Goal: Use online tool/utility: Utilize a website feature to perform a specific function

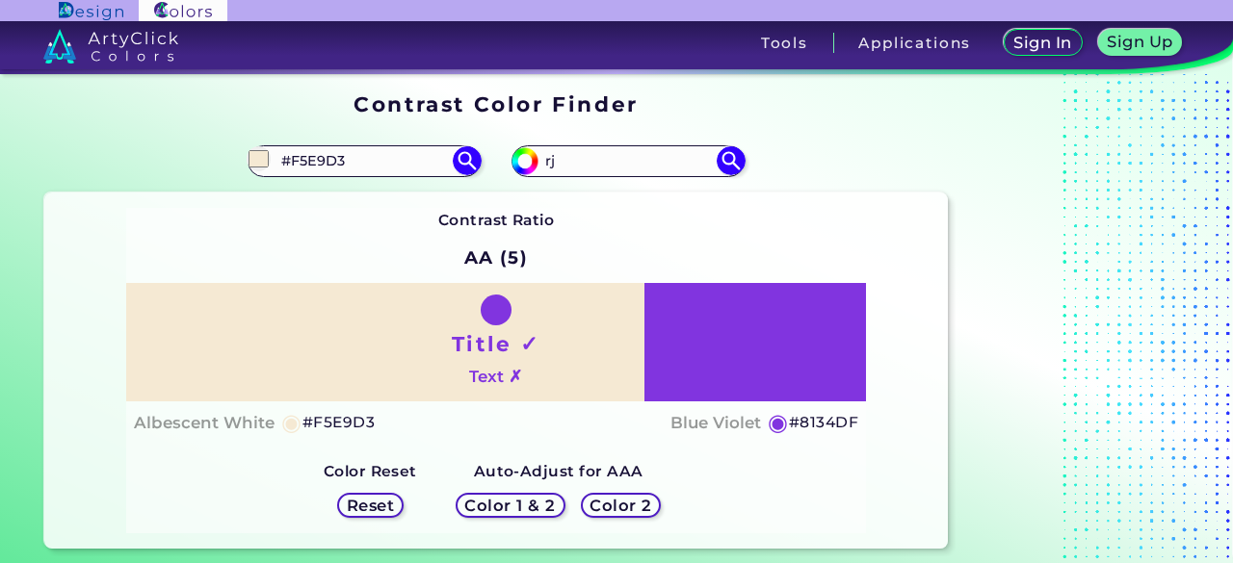
click at [421, 162] on input "#F5E9D3" at bounding box center [363, 161] width 179 height 26
type input "#"
click at [258, 154] on input "#f5e9d3" at bounding box center [259, 158] width 24 height 24
type input "#e5d9c2"
type input "#E5D9C2"
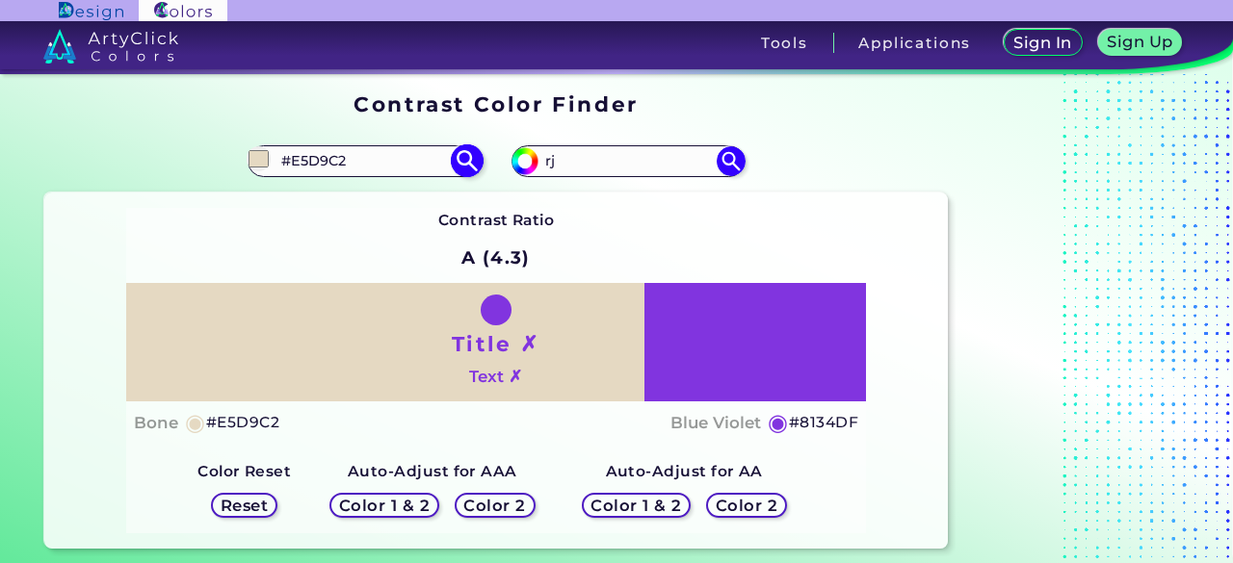
type input "#e3d6c0"
type input "#E3D6C0"
type input "#d8cab1"
type input "#D8CAB1"
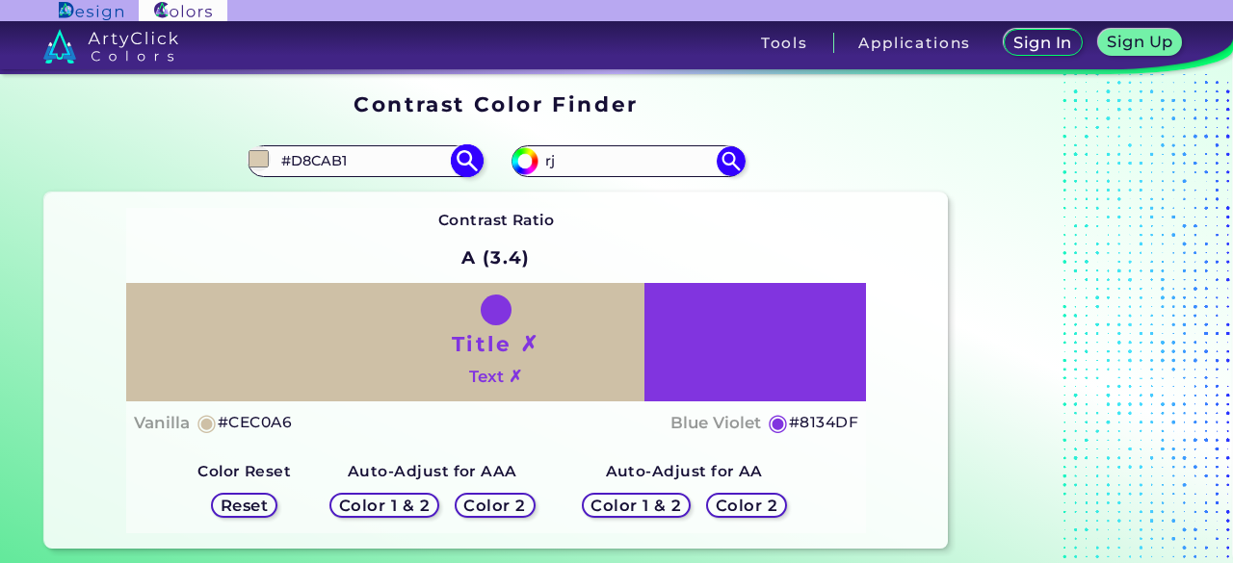
type input "#c7b799"
type input "#C7B799"
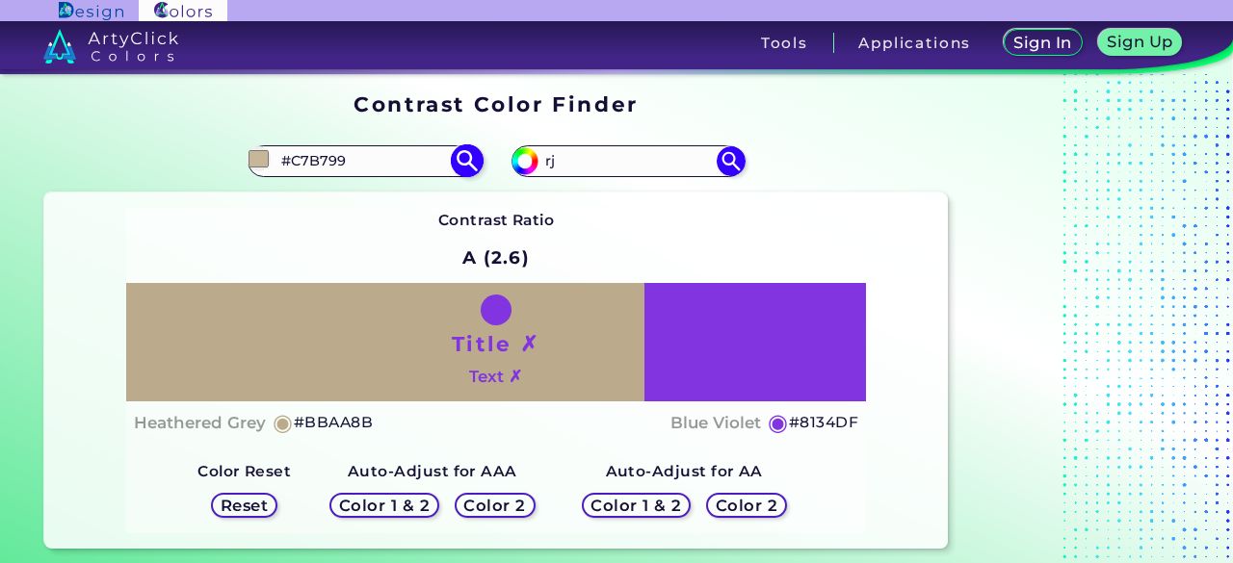
type input "#bbaa8b"
type input "#BBAA8B"
type input "#b5a17d"
type input "#B5A17D"
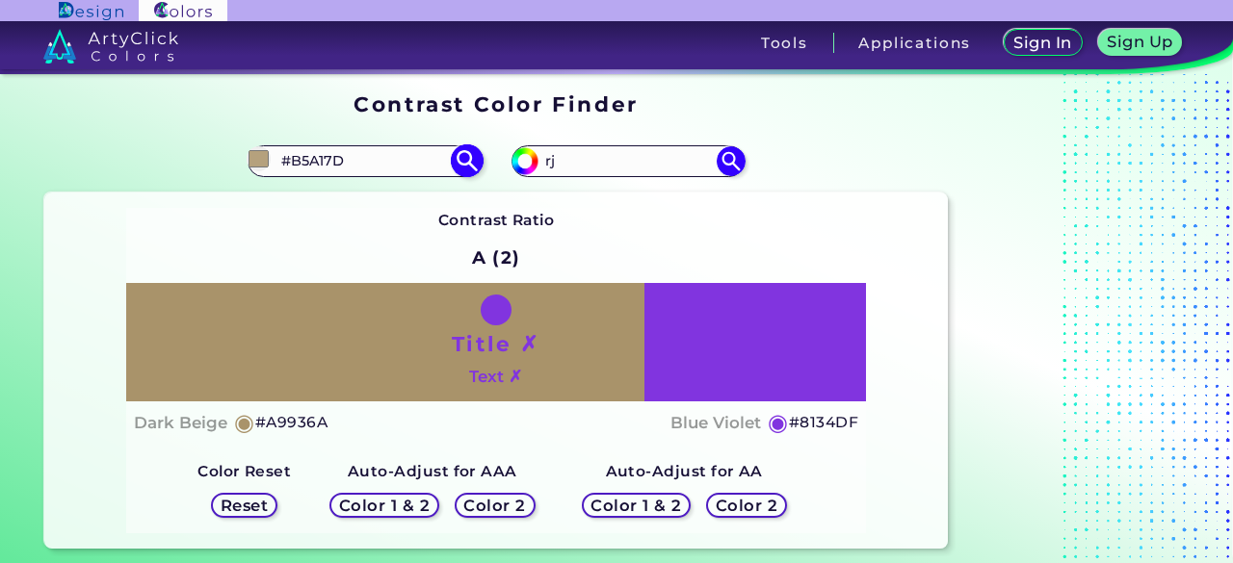
type input "#a9936a"
type input "#A9936A"
type input "#9f8556"
type input "#9F8556"
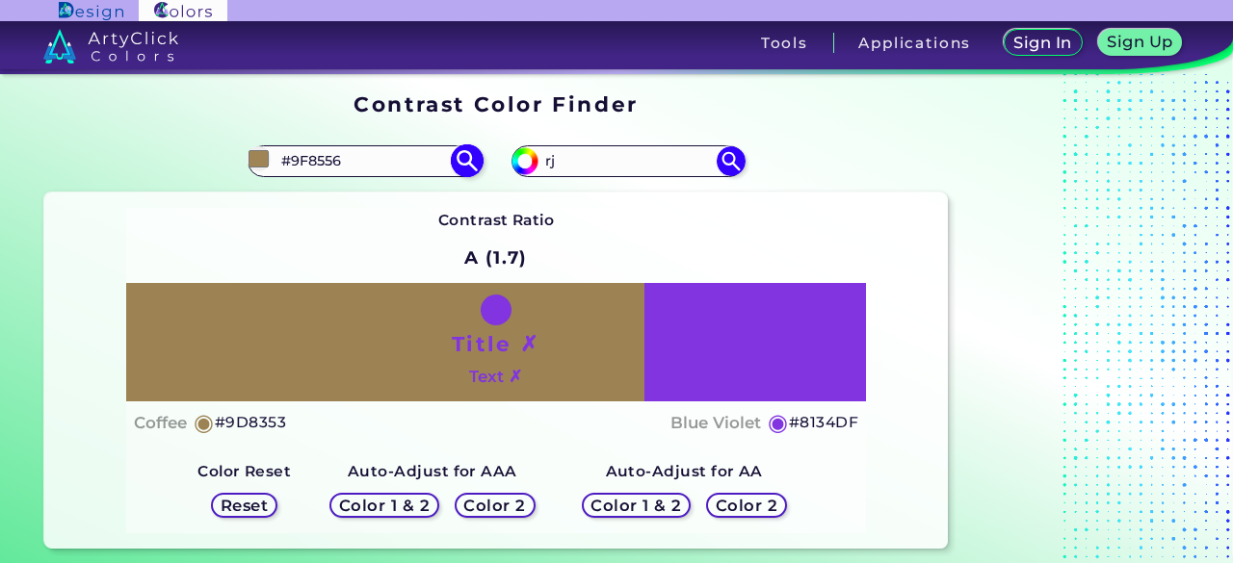
type input "#967a45"
type input "#967A45"
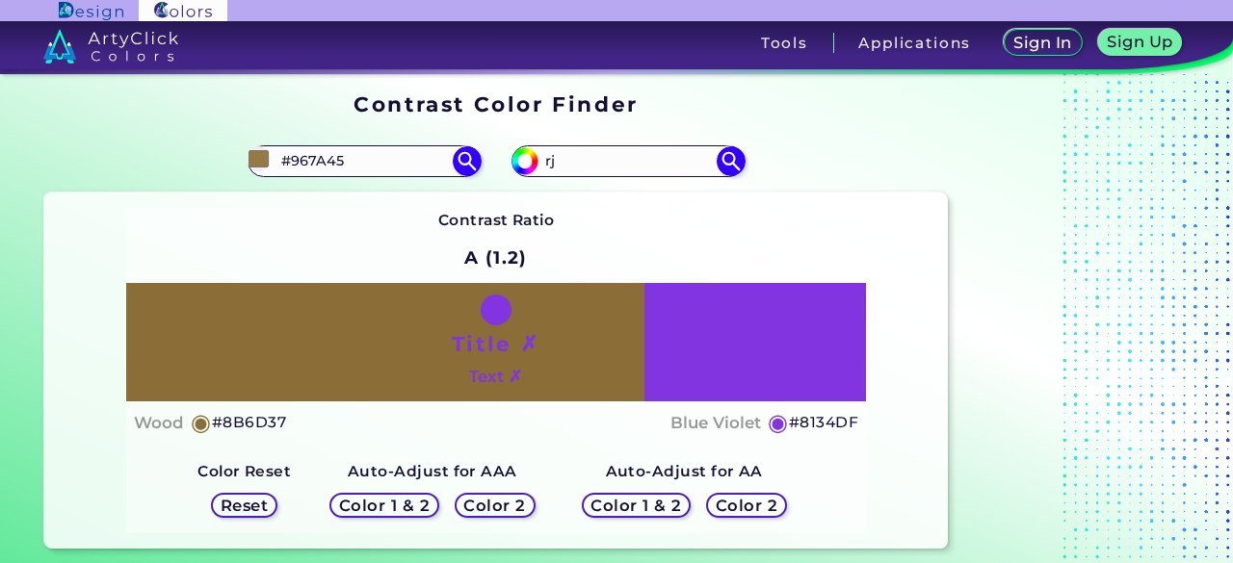
type input "#8b6d37"
type input "#8B6D37"
type input "#81632c"
type input "#81632C"
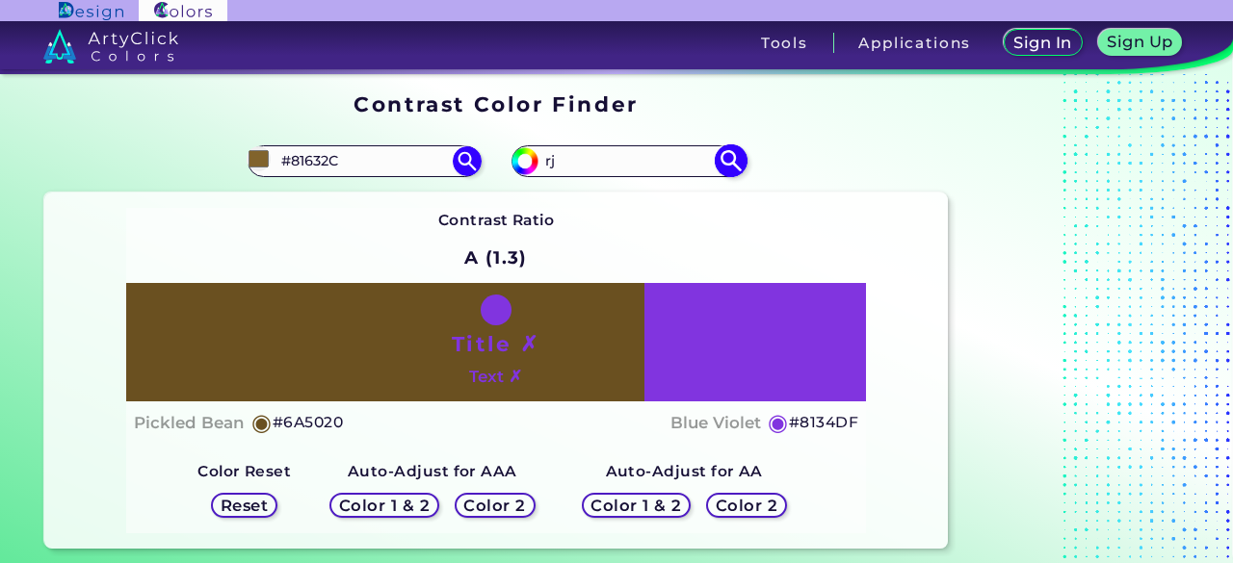
type input "#6a5020"
type input "#6A5020"
type input "#634a1c"
type input "#634A1C"
click at [536, 151] on img at bounding box center [524, 160] width 29 height 29
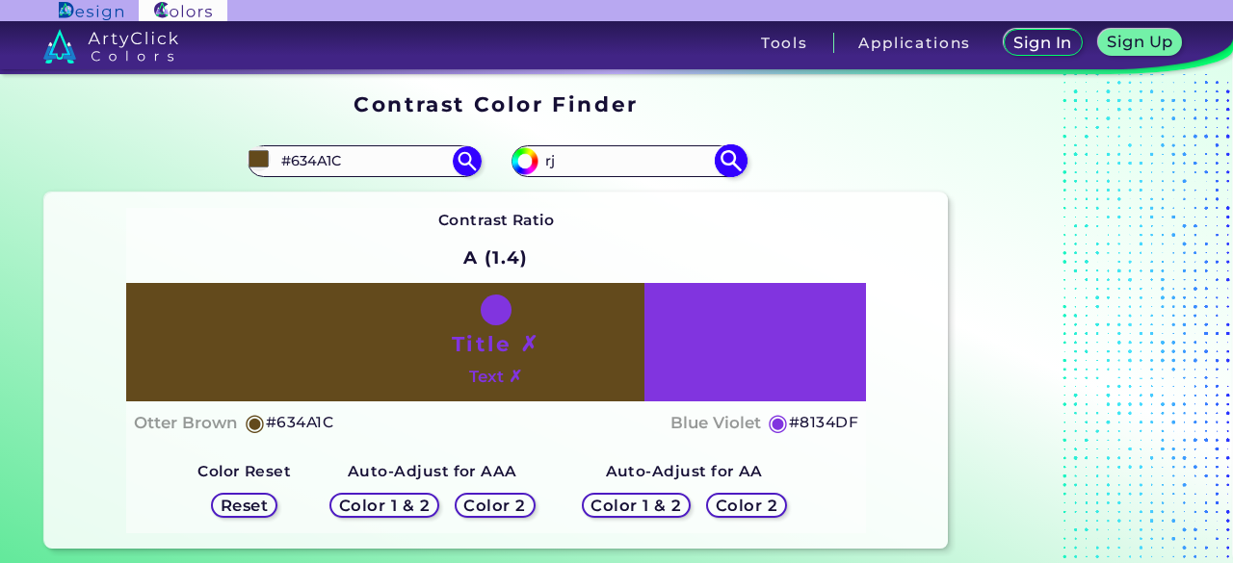
click at [529, 164] on input "#8134df" at bounding box center [522, 158] width 24 height 24
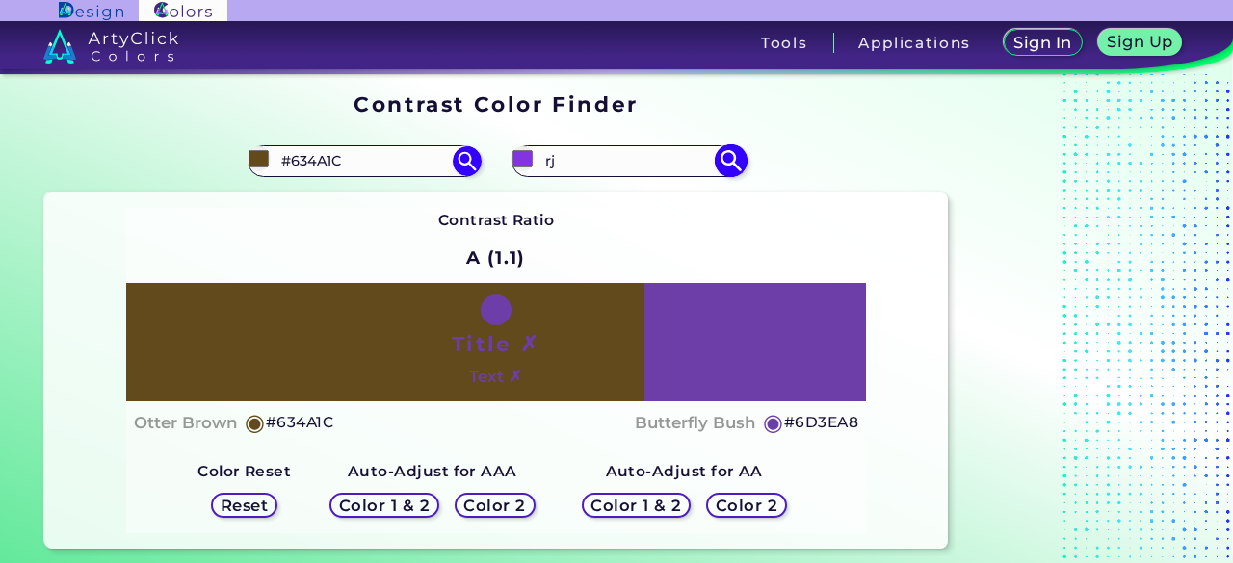
type input "#6d3ea8"
type input "#6D3EA8"
type input "#623d8f"
type input "#623D8F"
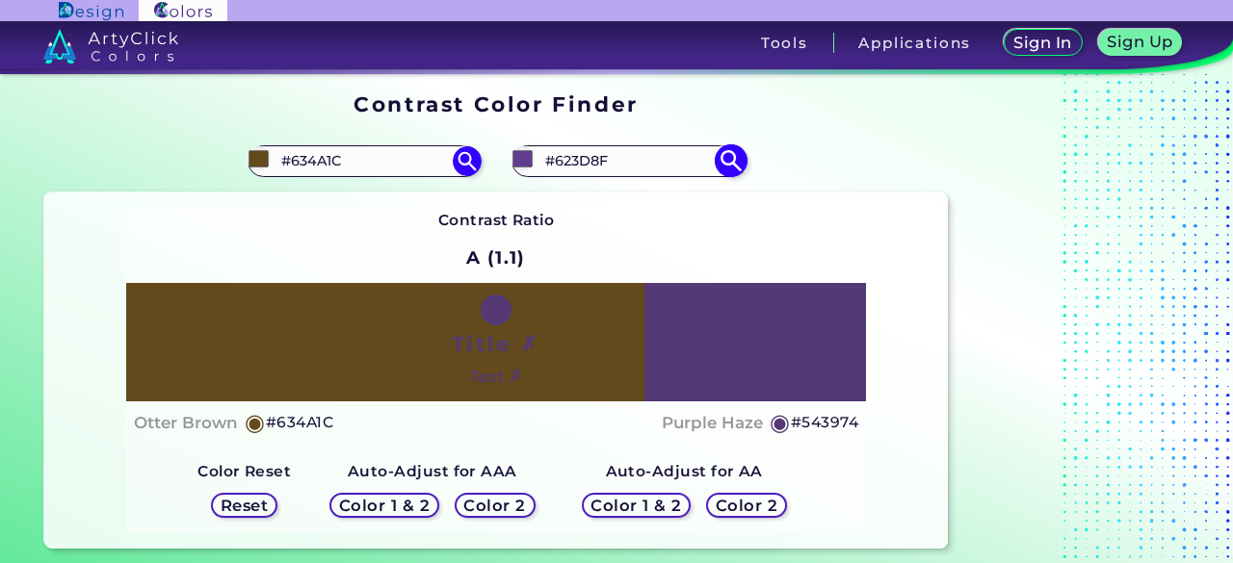
type input "#543974"
type input "#65478a"
type input "#65478A"
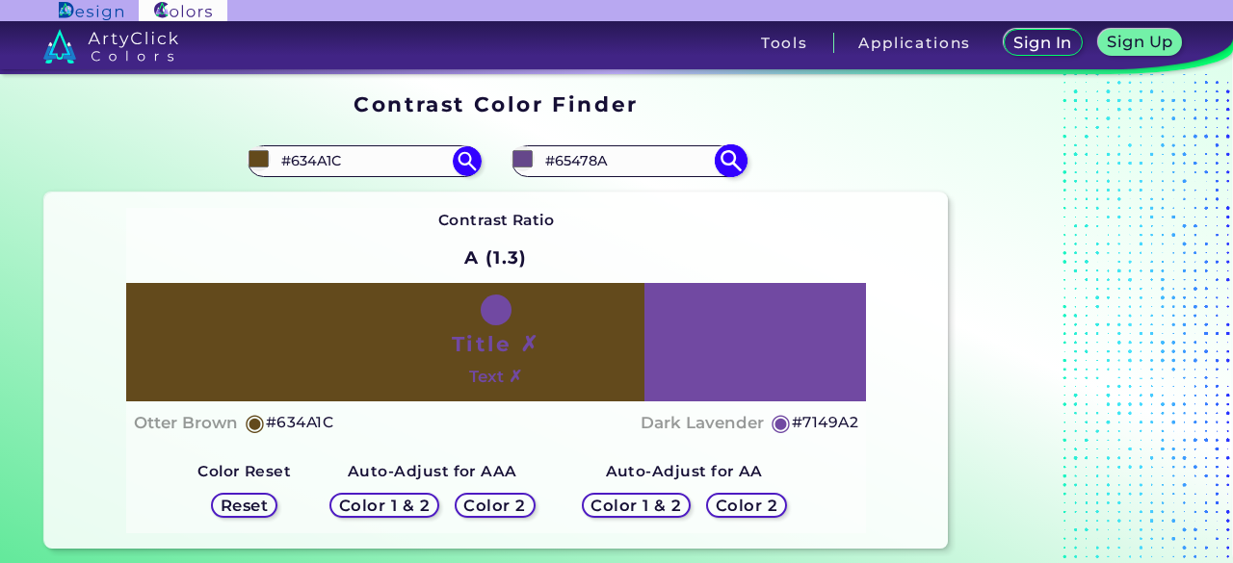
type input "#7149a2"
type input "#7149A2"
type input "#763cbe"
type input "#763CBE"
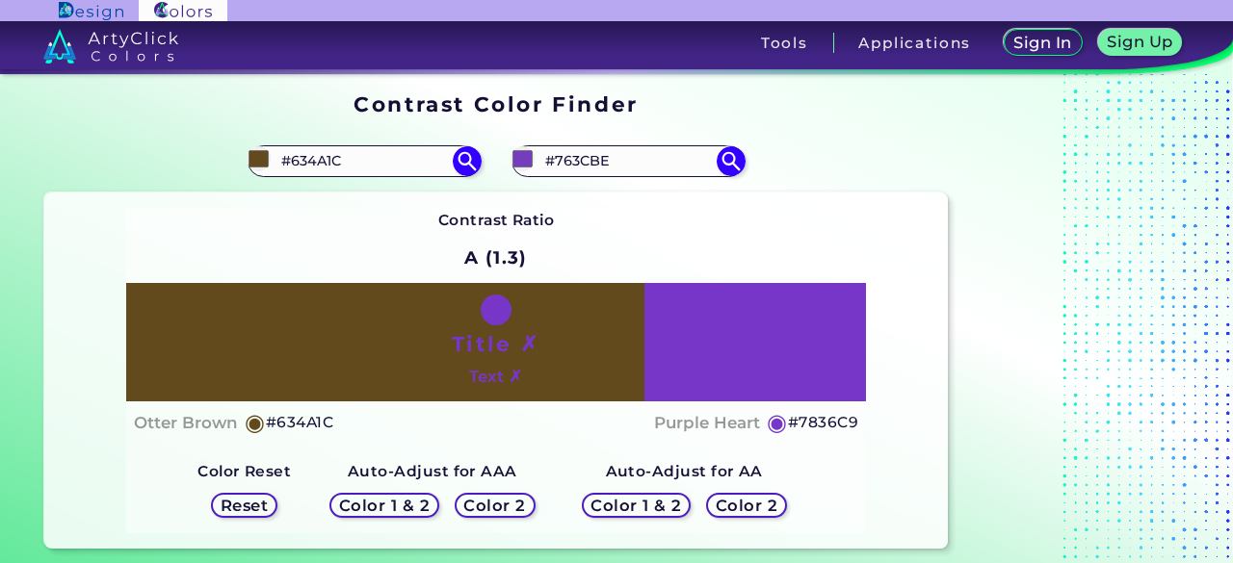
type input "#7836c9"
type input "#7836C9"
type input "#7633c7"
type input "#7633C7"
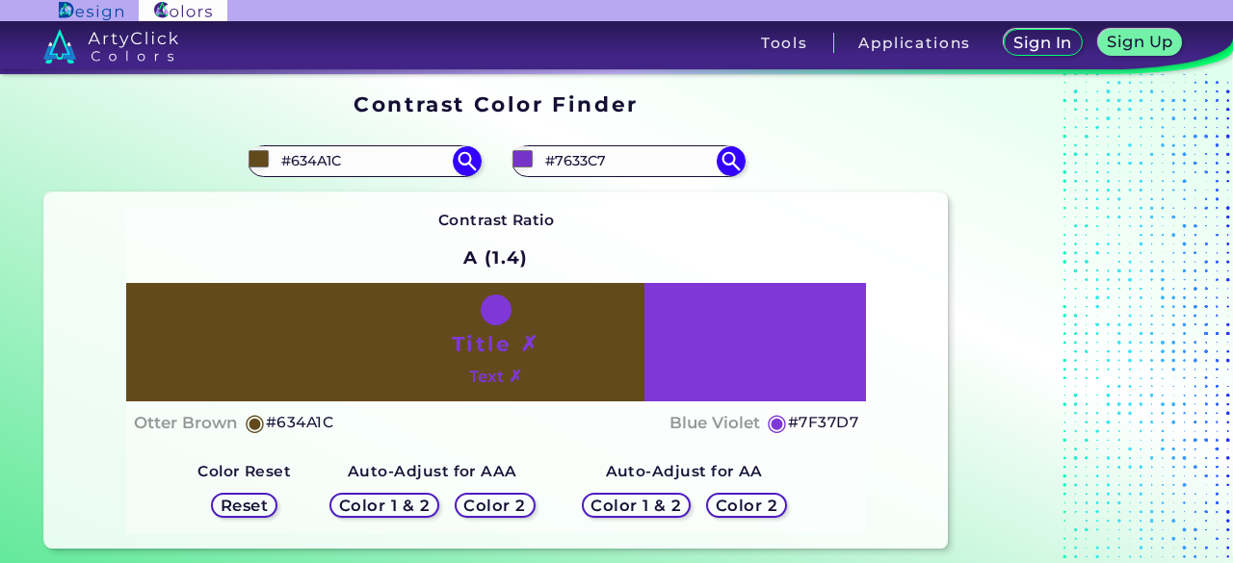
type input "#7f36d9"
type input "#7F36D9"
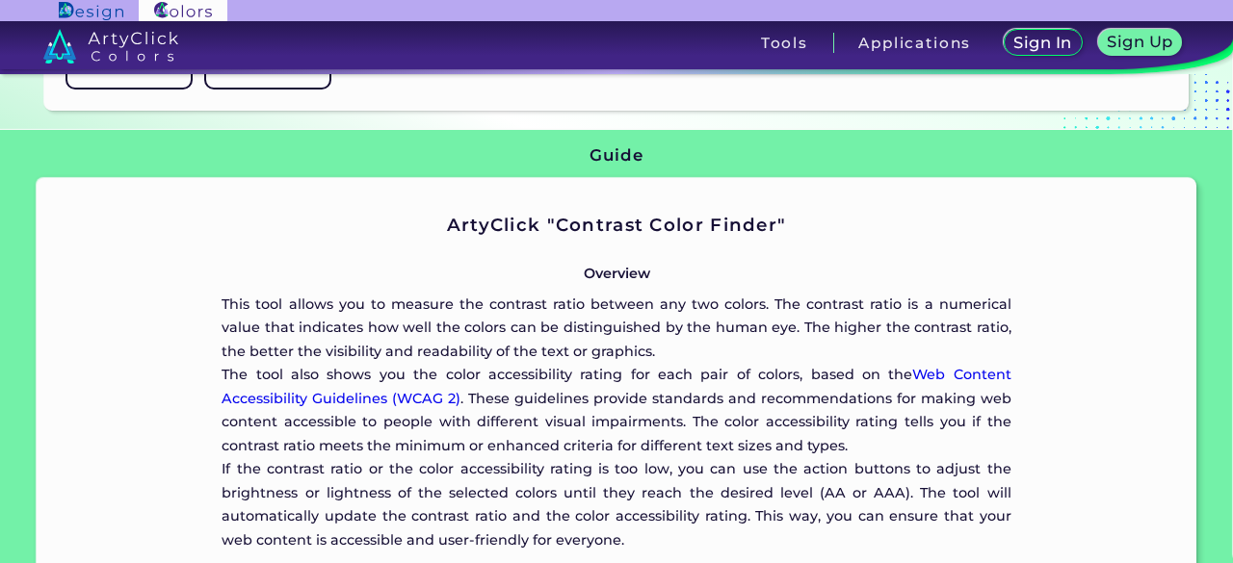
scroll to position [2059, 0]
